Goal: Task Accomplishment & Management: Manage account settings

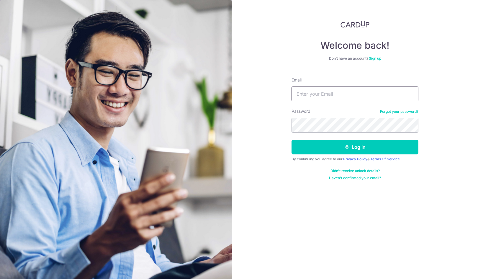
click at [345, 91] on input "Email" at bounding box center [354, 93] width 127 height 15
type input "[EMAIL_ADDRESS][DOMAIN_NAME]"
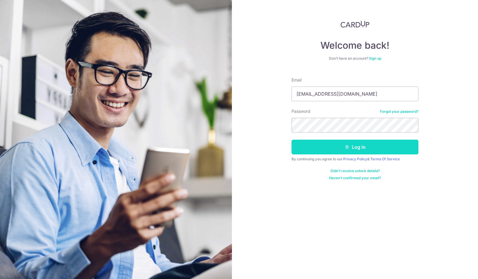
click at [336, 143] on button "Log in" at bounding box center [354, 147] width 127 height 15
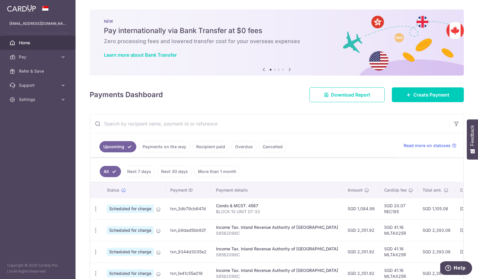
scroll to position [29, 0]
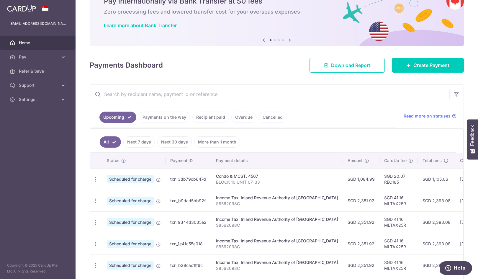
click at [266, 116] on link "Cancelled" at bounding box center [273, 117] width 28 height 11
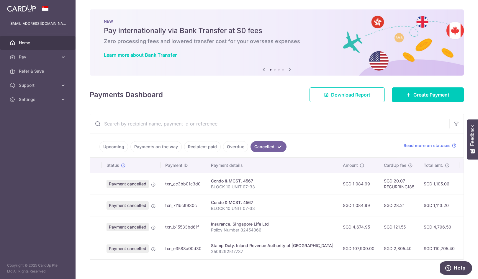
scroll to position [12, 0]
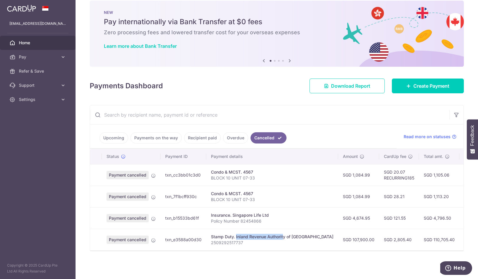
drag, startPoint x: 218, startPoint y: 235, endPoint x: 266, endPoint y: 232, distance: 47.6
click at [266, 234] on div "Stamp Duty. Inland Revenue Authority of Singapore" at bounding box center [272, 237] width 122 height 6
click at [155, 238] on icon at bounding box center [153, 240] width 5 height 5
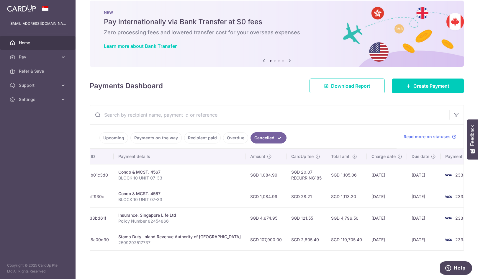
scroll to position [0, 0]
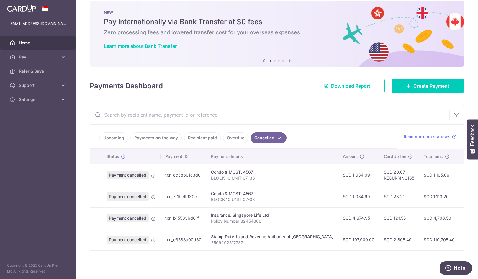
click at [111, 135] on link "Upcoming" at bounding box center [113, 137] width 29 height 11
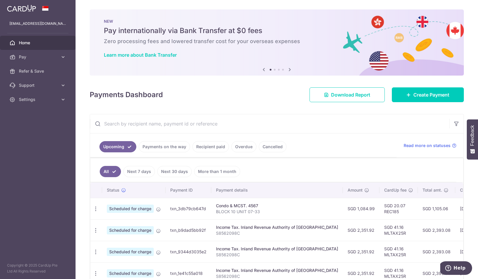
scroll to position [80, 0]
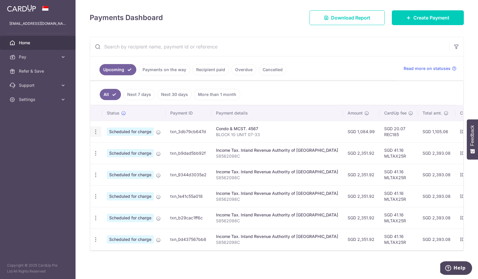
click at [97, 129] on icon "button" at bounding box center [96, 132] width 6 height 6
click at [108, 144] on span "Update payment" at bounding box center [127, 147] width 40 height 7
radio input "true"
type input "1,084.99"
type input "18/10/2025"
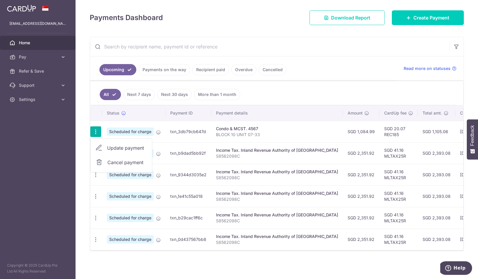
type input "BLOCK 10 UNIT 07-33"
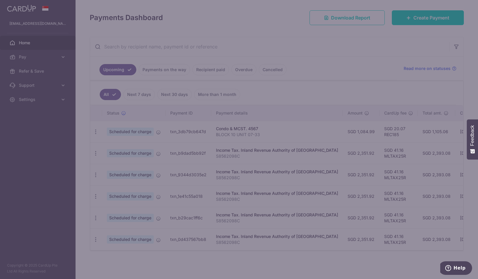
type input "REC185"
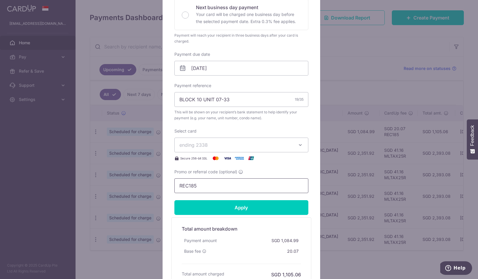
scroll to position [177, 0]
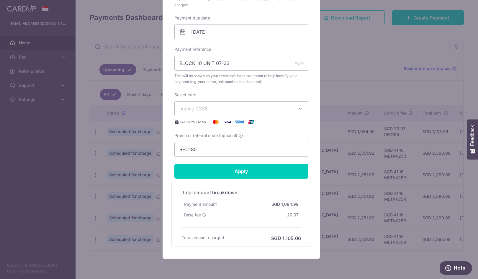
click at [254, 109] on span "ending 2338" at bounding box center [235, 108] width 113 height 7
click at [212, 151] on span "**** 8766" at bounding box center [205, 150] width 22 height 7
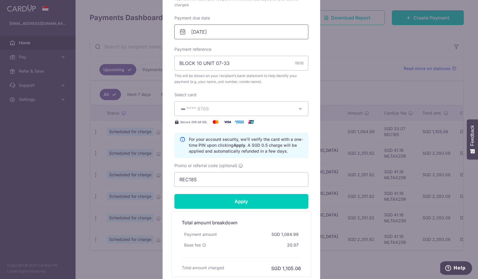
click at [208, 34] on input "18/10/2025" at bounding box center [241, 31] width 134 height 15
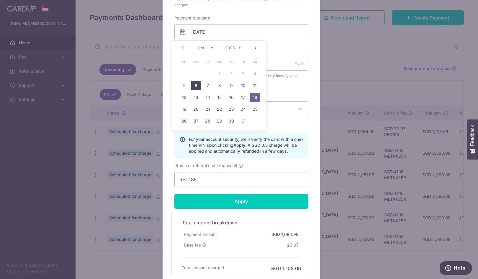
click at [197, 87] on link "6" at bounding box center [195, 85] width 9 height 9
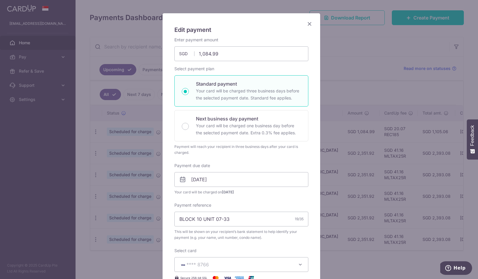
scroll to position [88, 0]
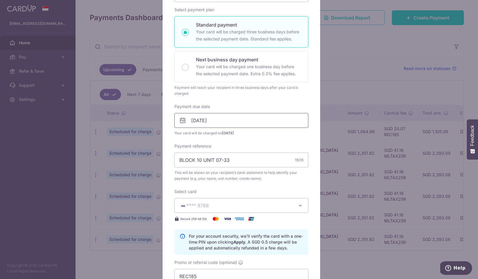
click at [214, 118] on input "06/10/2025" at bounding box center [241, 120] width 134 height 15
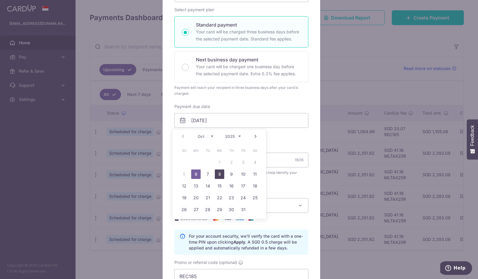
click at [218, 175] on link "8" at bounding box center [219, 173] width 9 height 9
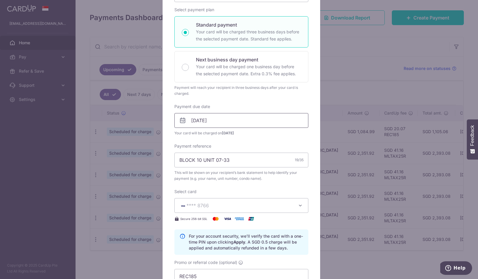
click at [222, 121] on input "08/10/2025" at bounding box center [241, 120] width 134 height 15
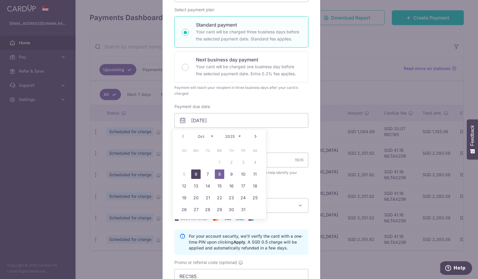
click at [194, 175] on link "6" at bounding box center [195, 173] width 9 height 9
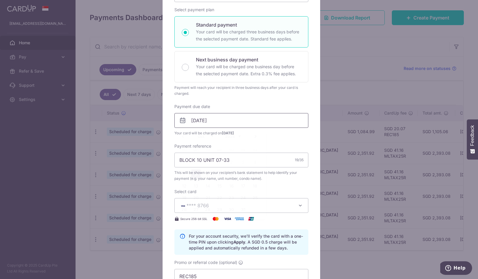
click at [222, 119] on input "06/10/2025" at bounding box center [241, 120] width 134 height 15
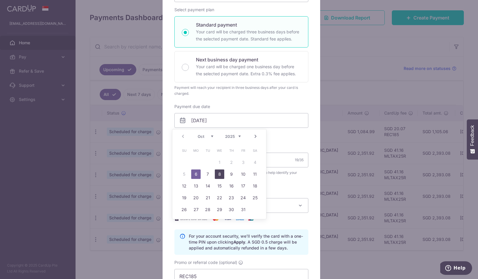
click at [218, 174] on link "8" at bounding box center [219, 173] width 9 height 9
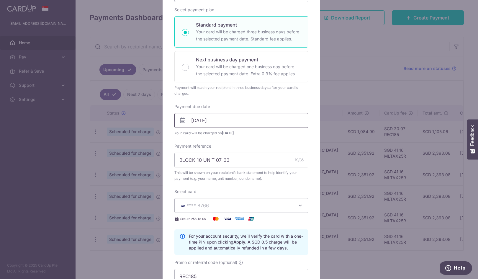
click at [226, 121] on input "08/10/2025" at bounding box center [241, 120] width 134 height 15
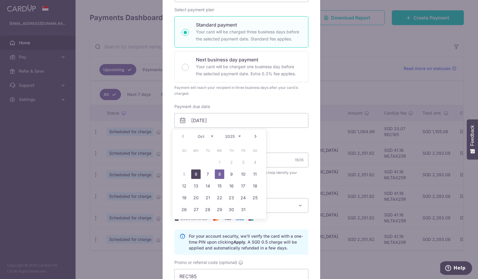
click at [195, 172] on link "6" at bounding box center [195, 173] width 9 height 9
type input "06/10/2025"
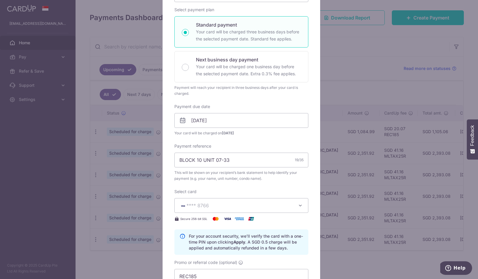
scroll to position [236, 0]
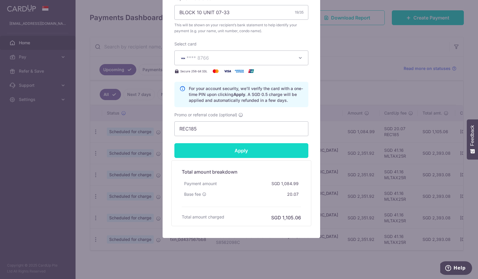
click at [246, 151] on input "Apply" at bounding box center [241, 150] width 134 height 15
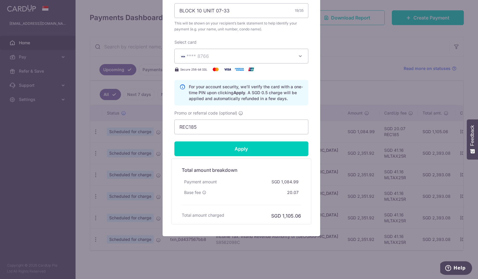
scroll to position [170, 0]
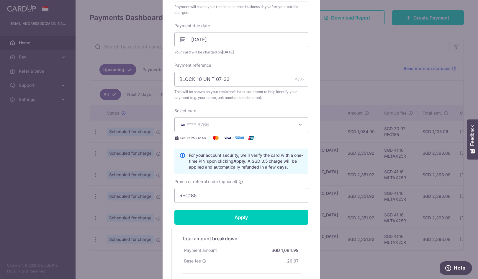
type input "Successfully Applied"
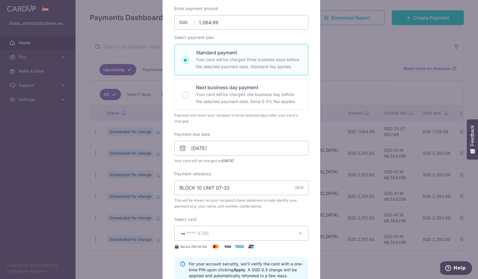
scroll to position [0, 0]
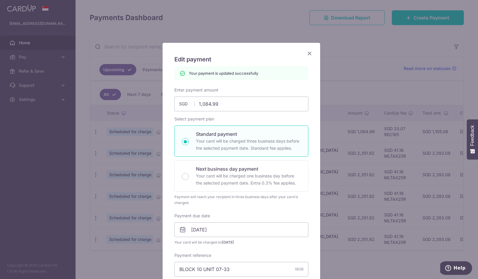
click at [307, 53] on icon "Close" at bounding box center [309, 53] width 7 height 7
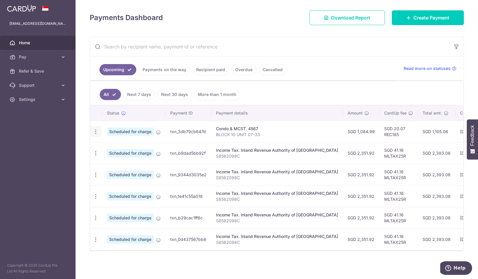
click at [95, 131] on icon "button" at bounding box center [96, 132] width 6 height 6
click at [115, 144] on span "Update payment" at bounding box center [127, 147] width 40 height 7
radio input "true"
type input "1,084.99"
type input "06/10/2025"
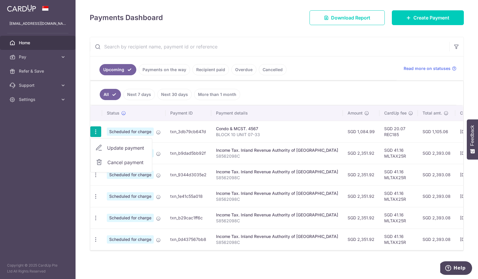
type input "BLOCK 10 UNIT 07-33"
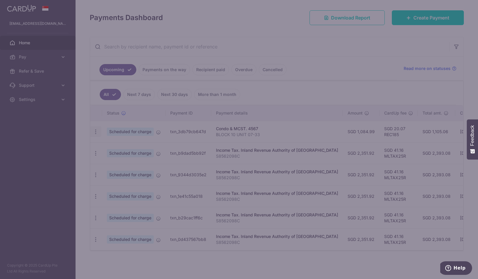
type input "REC185"
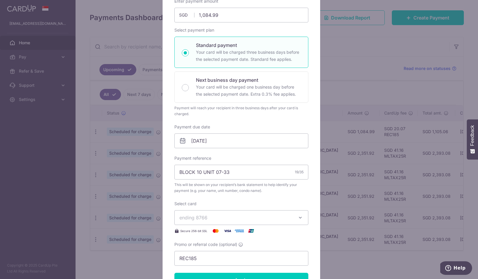
scroll to position [118, 0]
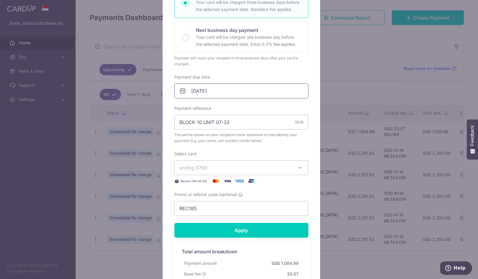
click at [202, 90] on input "06/10/2025" at bounding box center [241, 90] width 134 height 15
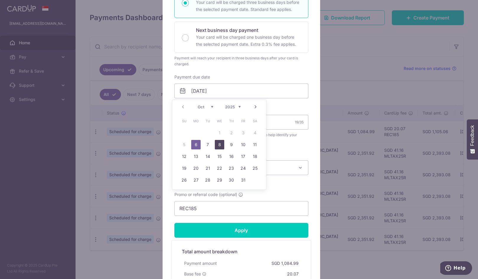
click at [218, 146] on link "8" at bounding box center [219, 144] width 9 height 9
type input "08/10/2025"
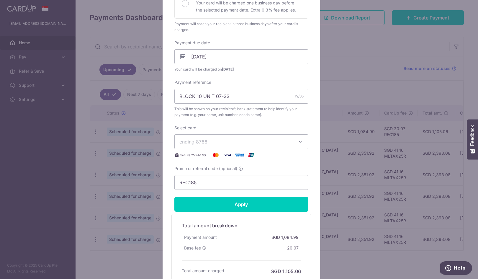
scroll to position [177, 0]
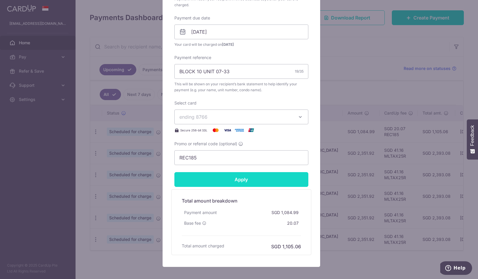
click at [231, 180] on input "Apply" at bounding box center [241, 179] width 134 height 15
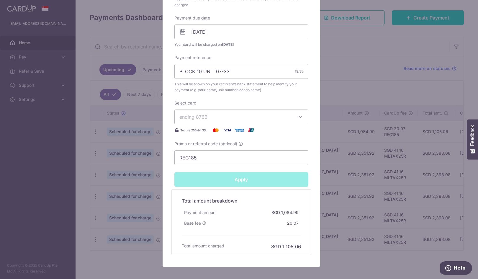
type input "Successfully Applied"
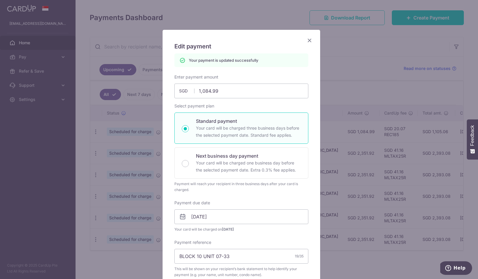
scroll to position [0, 0]
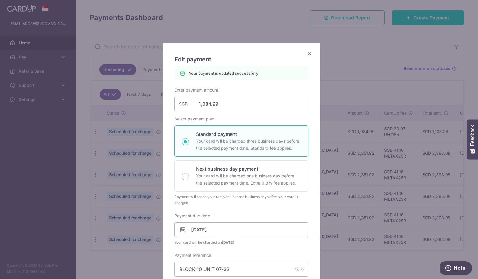
click at [306, 54] on icon "Close" at bounding box center [309, 53] width 7 height 7
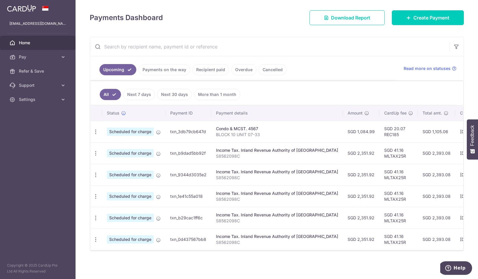
scroll to position [80, 0]
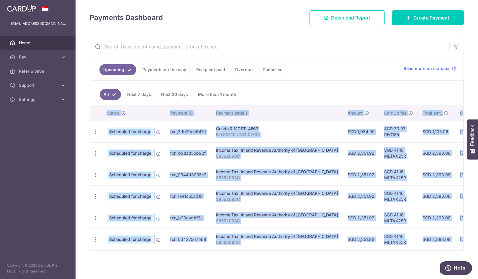
drag, startPoint x: 228, startPoint y: 250, endPoint x: 293, endPoint y: 249, distance: 64.9
click at [293, 249] on div "Status Payment ID Payment details Amount CardUp fee Total amt. Charge date Due …" at bounding box center [276, 177] width 373 height 145
click at [281, 255] on div "× Pause Schedule Pause all future payments in this series Pause just this one p…" at bounding box center [277, 139] width 402 height 279
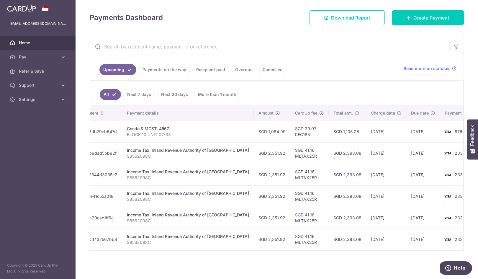
scroll to position [0, 0]
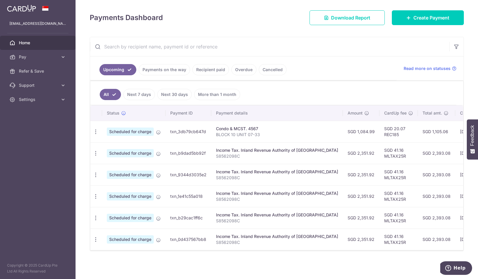
click at [275, 64] on link "Cancelled" at bounding box center [273, 69] width 28 height 11
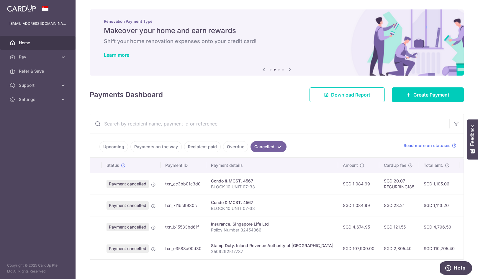
click at [113, 150] on link "Upcoming" at bounding box center [113, 146] width 29 height 11
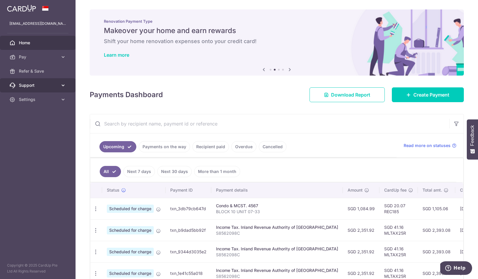
click at [64, 85] on icon at bounding box center [63, 85] width 6 height 6
click at [65, 97] on icon at bounding box center [63, 99] width 6 height 6
click at [61, 66] on link "Refer & Save" at bounding box center [38, 71] width 76 height 14
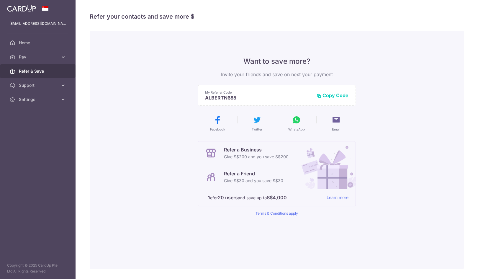
click at [60, 55] on icon at bounding box center [63, 57] width 6 height 6
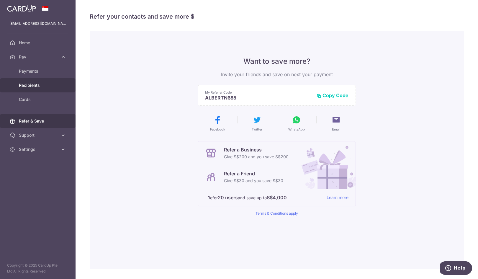
click at [44, 86] on span "Recipients" at bounding box center [38, 85] width 39 height 6
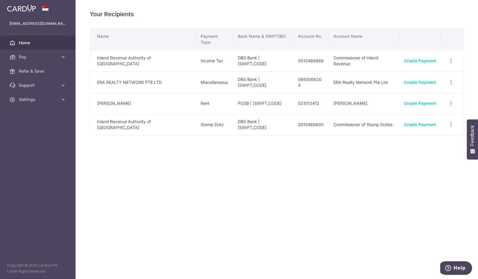
click at [30, 44] on span "Home" at bounding box center [38, 43] width 39 height 6
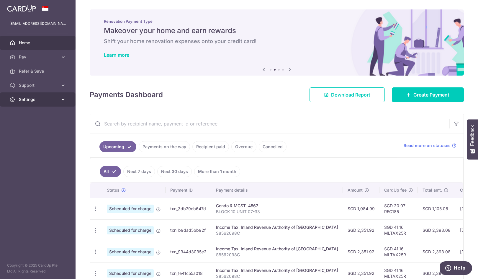
drag, startPoint x: 45, startPoint y: 91, endPoint x: 42, endPoint y: 92, distance: 3.6
click at [45, 91] on link "Support" at bounding box center [38, 85] width 76 height 14
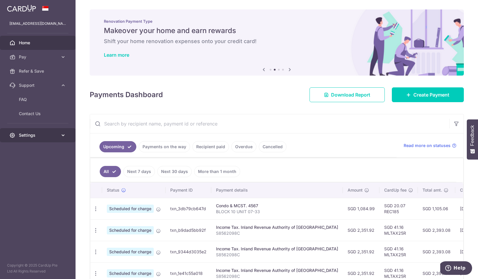
click at [39, 135] on span "Settings" at bounding box center [38, 135] width 39 height 6
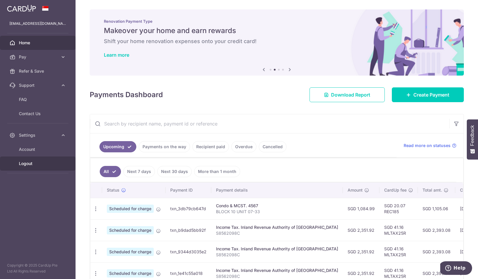
click at [30, 166] on span "Logout" at bounding box center [38, 163] width 39 height 6
